Goal: Communication & Community: Answer question/provide support

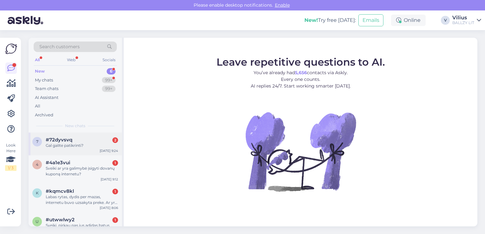
click at [78, 143] on div "Gal galite patikrinti?" at bounding box center [82, 146] width 72 height 6
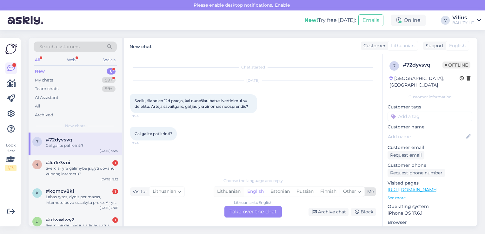
click at [222, 192] on div "Lithuanian" at bounding box center [229, 192] width 30 height 10
click at [243, 212] on div "Lithuanian to Lithuanian Take over the chat" at bounding box center [252, 211] width 57 height 11
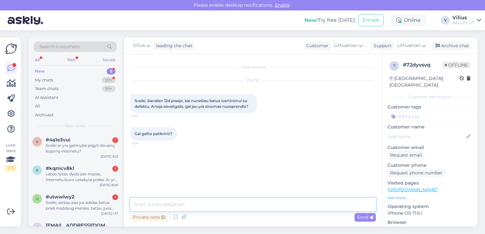
click at [231, 199] on textarea at bounding box center [253, 204] width 246 height 13
type textarea "Laba diena, ar bandėte skambinti į pačią parduotuvę?"
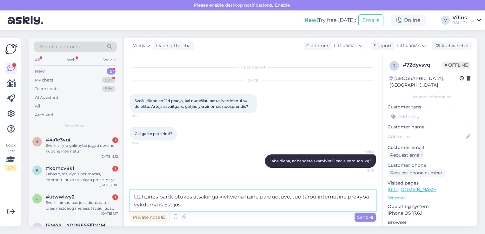
type textarea "Už fizines parduotuves atsakinga kiekviena fizinė parduotuvė, tuo tarpu interne…"
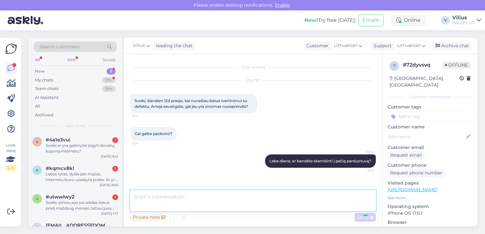
scroll to position [21, 0]
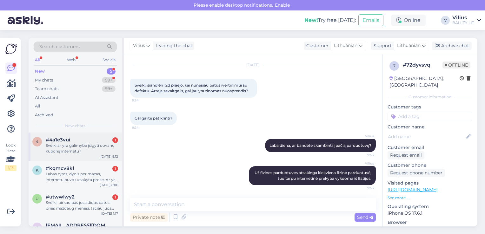
click at [97, 144] on div "Sveiki ar yra galimybė įsigyti dovanų kuponą internetu?" at bounding box center [82, 148] width 72 height 11
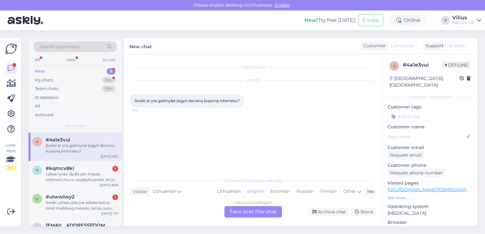
scroll to position [0, 0]
click at [76, 182] on div "Labas rytas, dydis per mazas, internetu buvo uzsakyta preke. Ar yra galimybe pa…" at bounding box center [82, 176] width 72 height 11
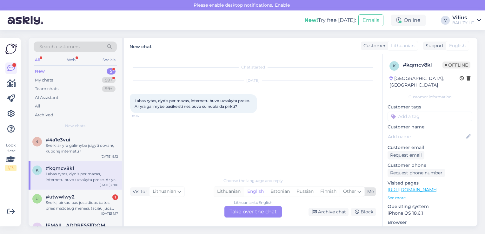
click at [235, 192] on div "Lithuanian" at bounding box center [229, 192] width 30 height 10
click at [245, 210] on div "Lithuanian to Lithuanian Take over the chat" at bounding box center [252, 211] width 57 height 11
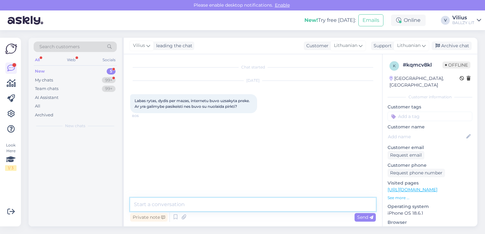
click at [242, 207] on textarea at bounding box center [253, 204] width 246 height 13
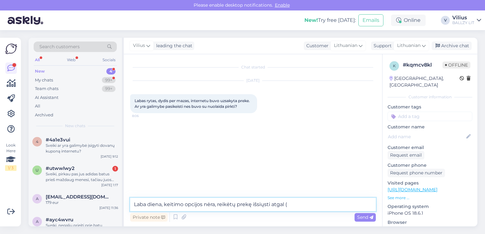
paste textarea "[URL][DOMAIN_NAME]"
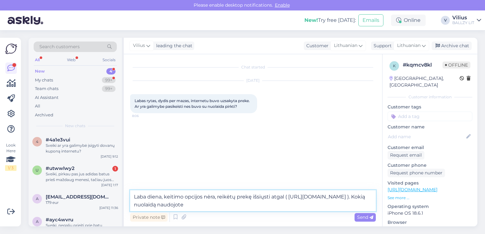
type textarea "Laba diena, keitimo opcijos nėra, reikėtų prekę išsiųsti atgal ( [URL][DOMAIN_N…"
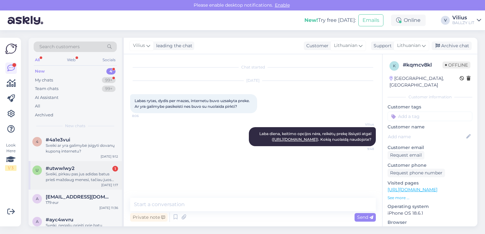
click at [80, 173] on div "Sveiki, pirkau pas jus adidas batus prieš maždaug menesi, tačiau juos nešiojant…" at bounding box center [82, 176] width 72 height 11
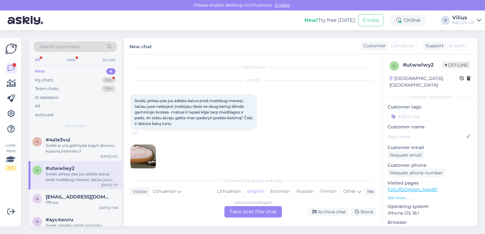
scroll to position [13, 0]
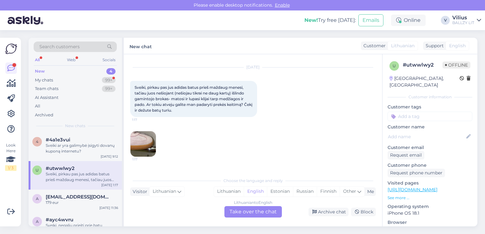
click at [136, 141] on img at bounding box center [142, 143] width 25 height 25
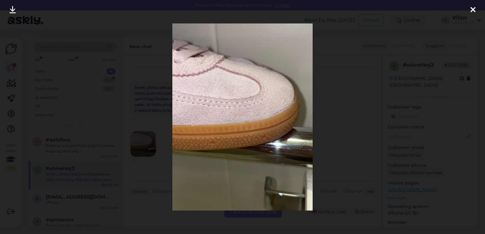
click at [343, 99] on div at bounding box center [242, 117] width 485 height 234
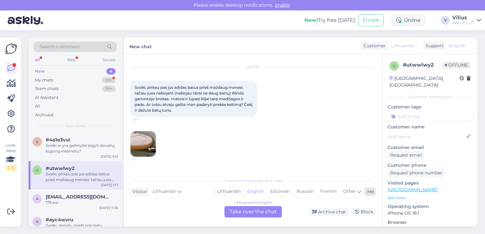
click at [221, 191] on div "Lithuanian" at bounding box center [229, 192] width 30 height 10
click at [243, 217] on div "Lithuanian to Lithuanian Take over the chat" at bounding box center [252, 211] width 57 height 11
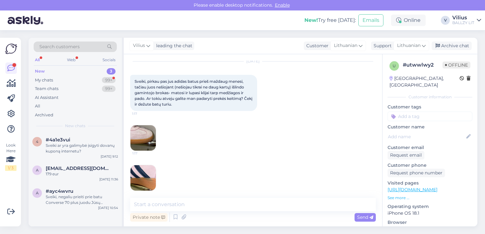
scroll to position [24, 0]
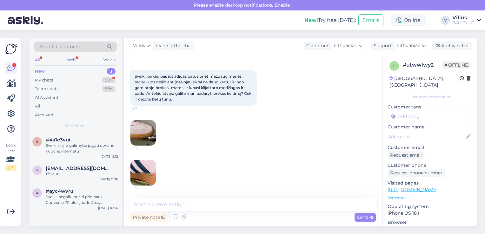
click at [149, 163] on img at bounding box center [142, 172] width 25 height 25
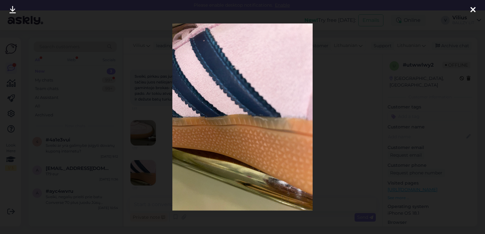
click at [344, 118] on div at bounding box center [242, 117] width 485 height 234
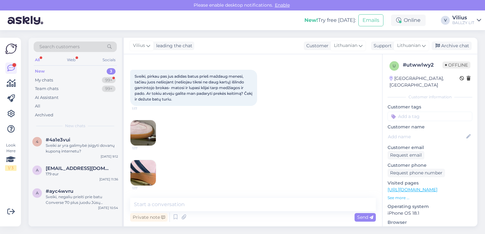
click at [150, 128] on img at bounding box center [142, 132] width 25 height 25
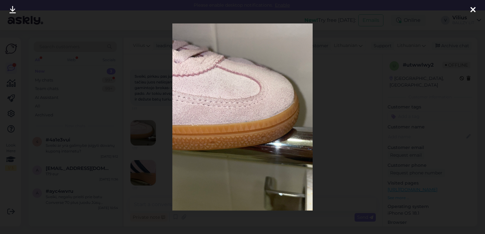
click at [334, 106] on div at bounding box center [242, 117] width 485 height 234
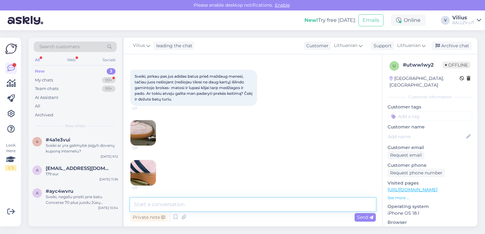
click at [181, 206] on textarea at bounding box center [253, 204] width 246 height 13
paste textarea "Laba diena, kilus abejonių dėl internetinėje parduotuvėje pirktos prekės kokybė…"
type textarea "Laba diena, kilus abejonių dėl internetinėje parduotuvėje pirktos prekės kokybė…"
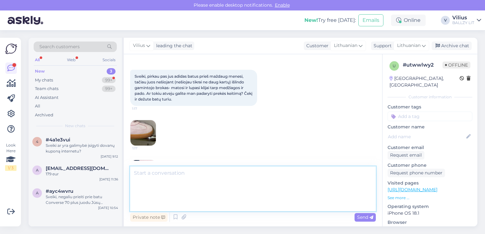
scroll to position [86, 0]
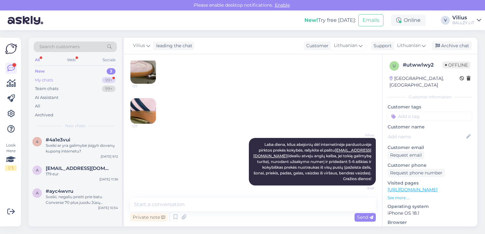
click at [60, 79] on div "My chats 99+" at bounding box center [75, 80] width 83 height 9
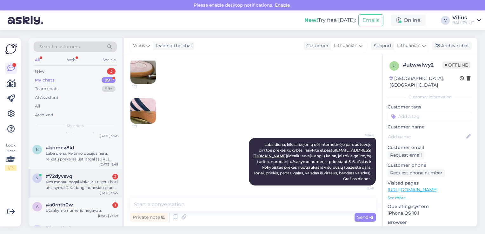
scroll to position [32, 0]
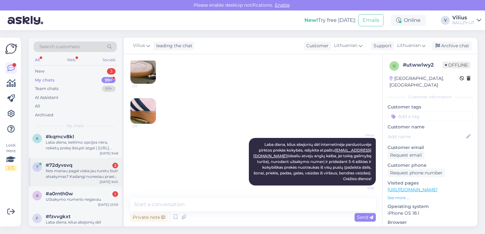
click at [86, 177] on div "Nes manau pagal viska jau turetu buti atsakymas? Kadangi nunesiau praeita pirma…" at bounding box center [82, 173] width 72 height 11
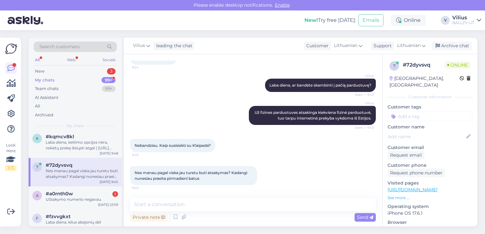
scroll to position [81, 0]
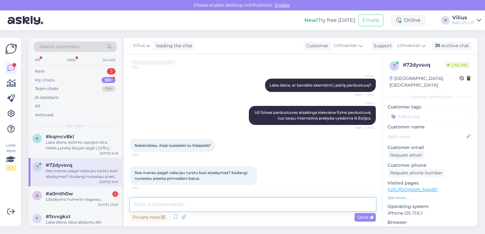
click at [227, 206] on textarea at bounding box center [253, 204] width 246 height 13
type textarea "K"
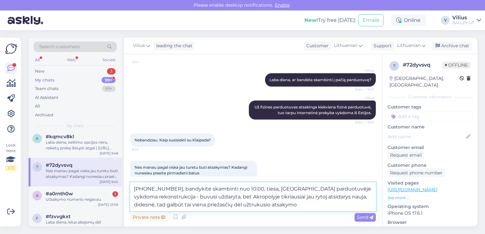
type textarea "[PHONE_NUMBER], bandykite skambinti nuo 10:00, tiesa, [GEOGRAPHIC_DATA] parduot…"
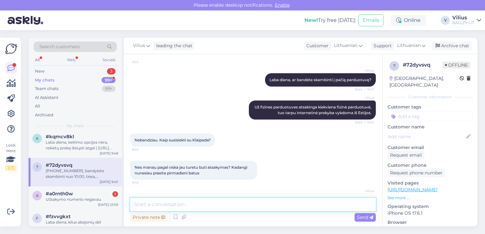
scroll to position [132, 0]
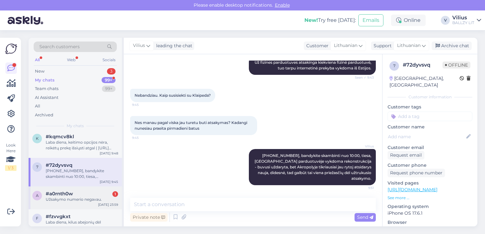
click at [72, 190] on div "a #a0rnth0w 1 Užsakymo numerio negavau. [DATE] 23:59" at bounding box center [75, 198] width 93 height 23
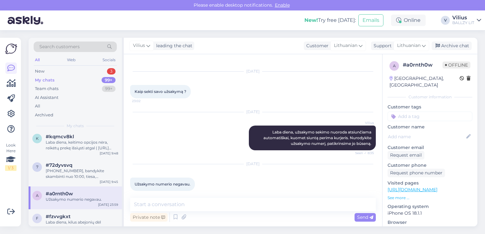
scroll to position [15, 0]
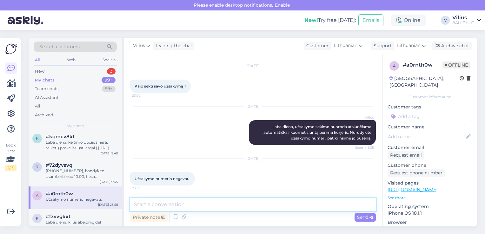
click at [215, 210] on textarea at bounding box center [253, 204] width 246 height 13
type textarea "[PERSON_NAME] vardu ir [PERSON_NAME] atlikote užsakymą?"
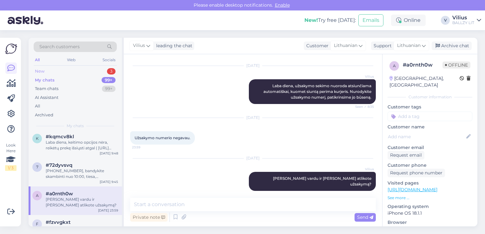
click at [74, 73] on div "New 3" at bounding box center [75, 71] width 83 height 9
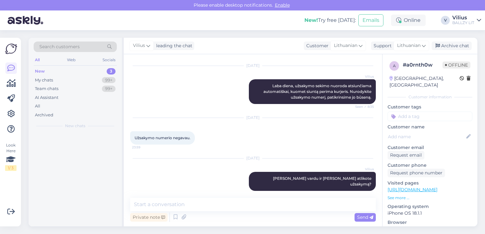
scroll to position [0, 0]
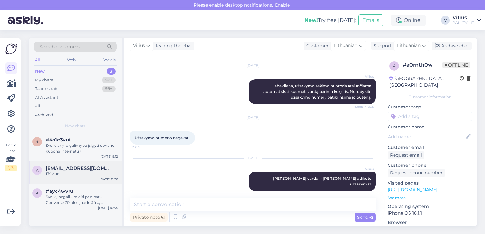
click at [79, 180] on div "a [EMAIL_ADDRESS][DOMAIN_NAME] 179 eur [DATE] 11:36" at bounding box center [75, 172] width 93 height 23
